Goal: Information Seeking & Learning: Learn about a topic

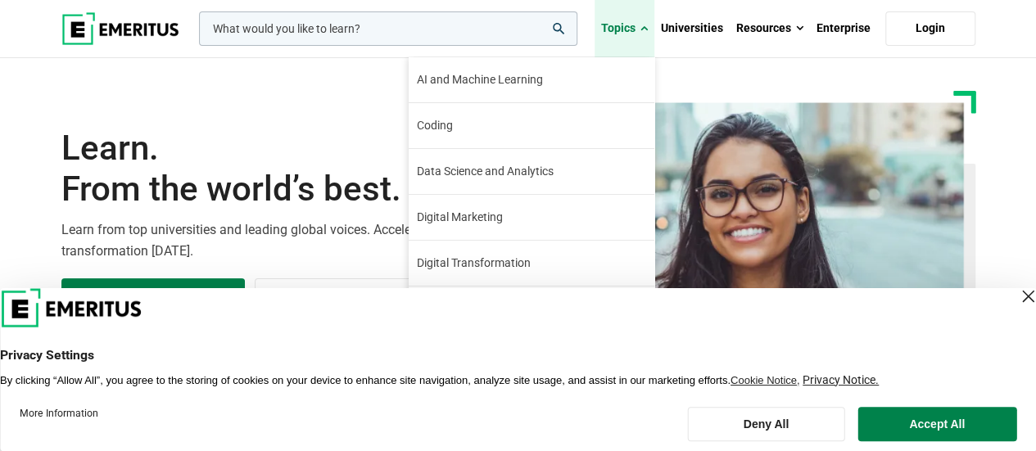
click at [646, 25] on span at bounding box center [643, 28] width 7 height 16
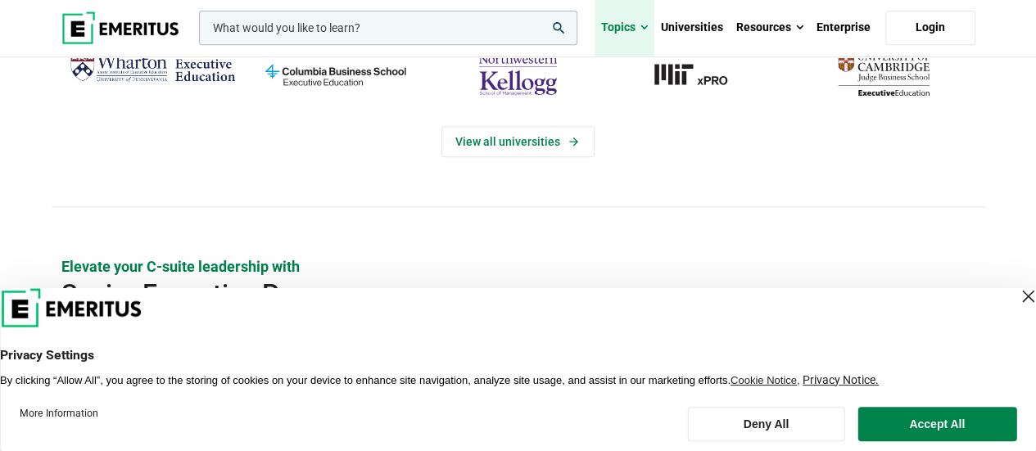
scroll to position [409, 0]
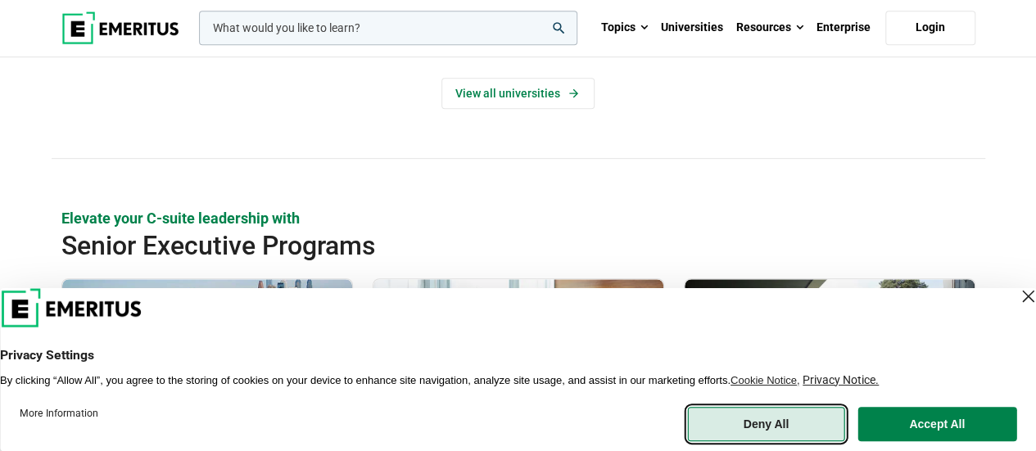
click at [775, 422] on button "Deny All" at bounding box center [765, 424] width 157 height 34
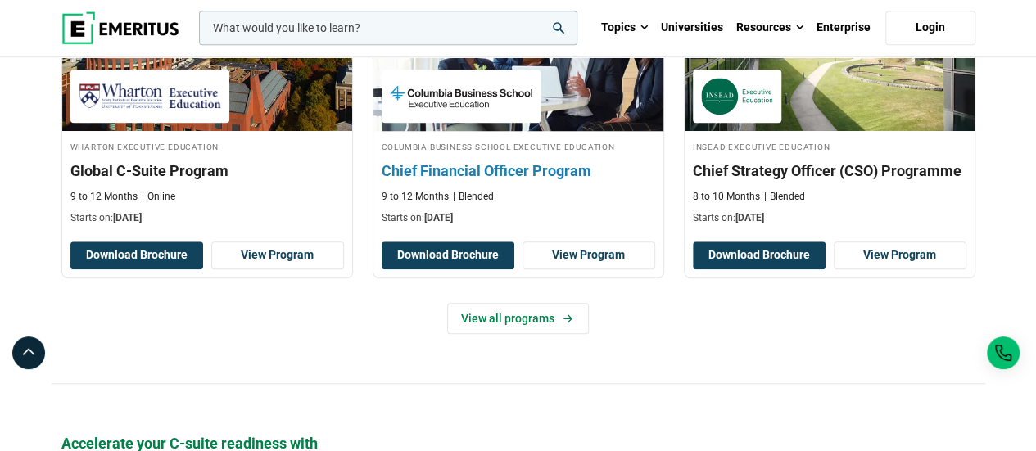
scroll to position [737, 0]
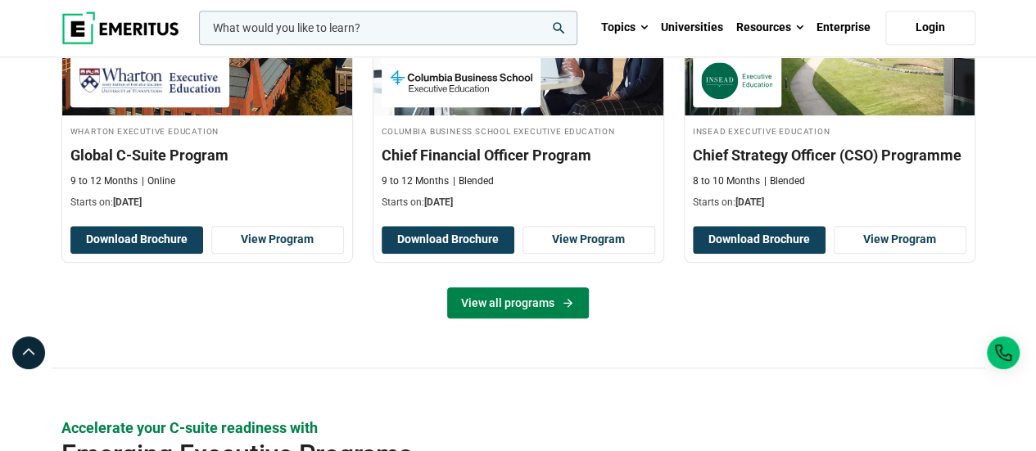
click at [521, 300] on link "View all programs" at bounding box center [518, 302] width 142 height 31
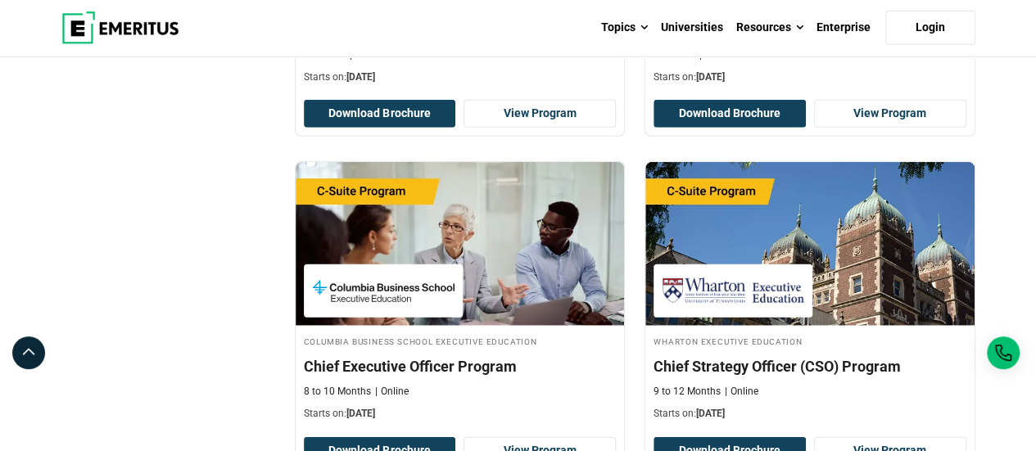
scroll to position [2211, 0]
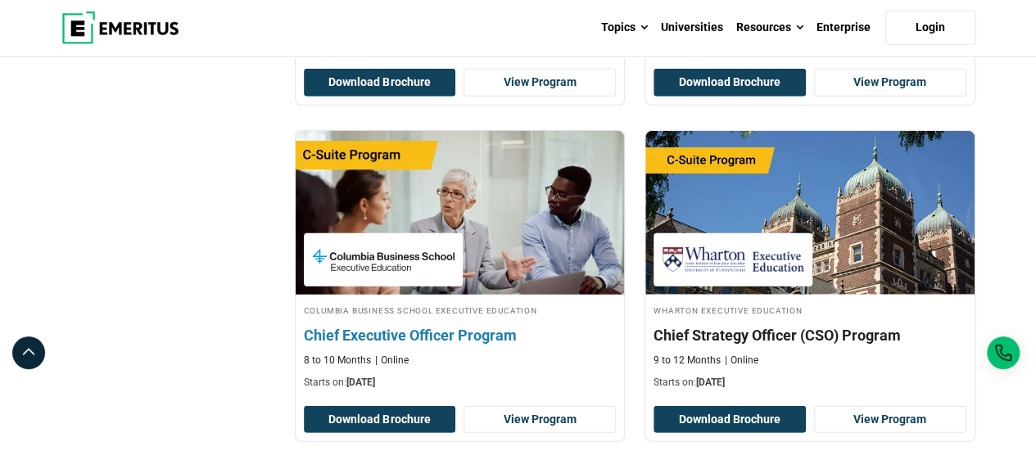
click at [571, 250] on img at bounding box center [459, 213] width 362 height 180
